Goal: Task Accomplishment & Management: Manage account settings

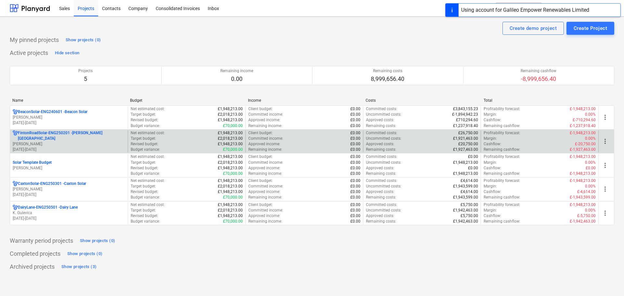
click at [72, 129] on div "FintonRoadSolar-ENG250201 - [PERSON_NAME][GEOGRAPHIC_DATA] Solar [PERSON_NAME] …" at bounding box center [312, 141] width 604 height 24
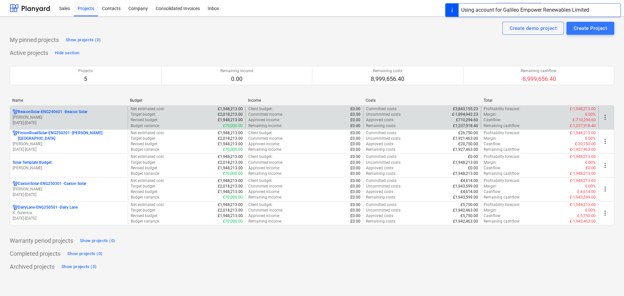
click at [76, 116] on p "[PERSON_NAME]" at bounding box center [69, 118] width 112 height 6
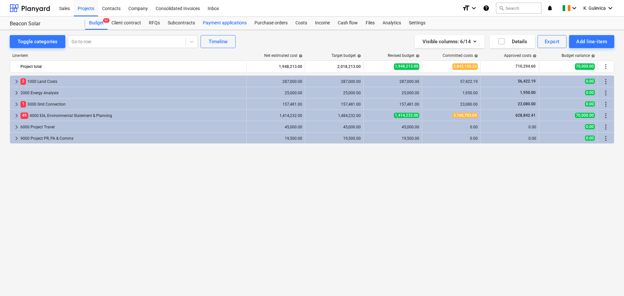
click at [224, 21] on div "Payment applications" at bounding box center [225, 23] width 52 height 13
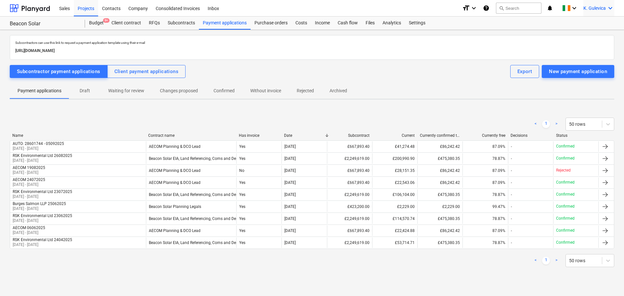
click at [601, 8] on span "K. Gulevica" at bounding box center [594, 8] width 22 height 5
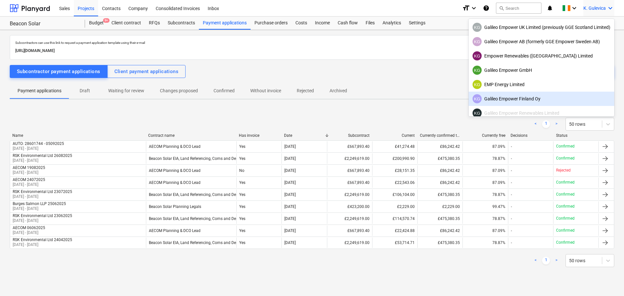
click at [523, 94] on div "KG Galileo Empower Finland Oy" at bounding box center [540, 99] width 145 height 14
